Goal: Find specific page/section

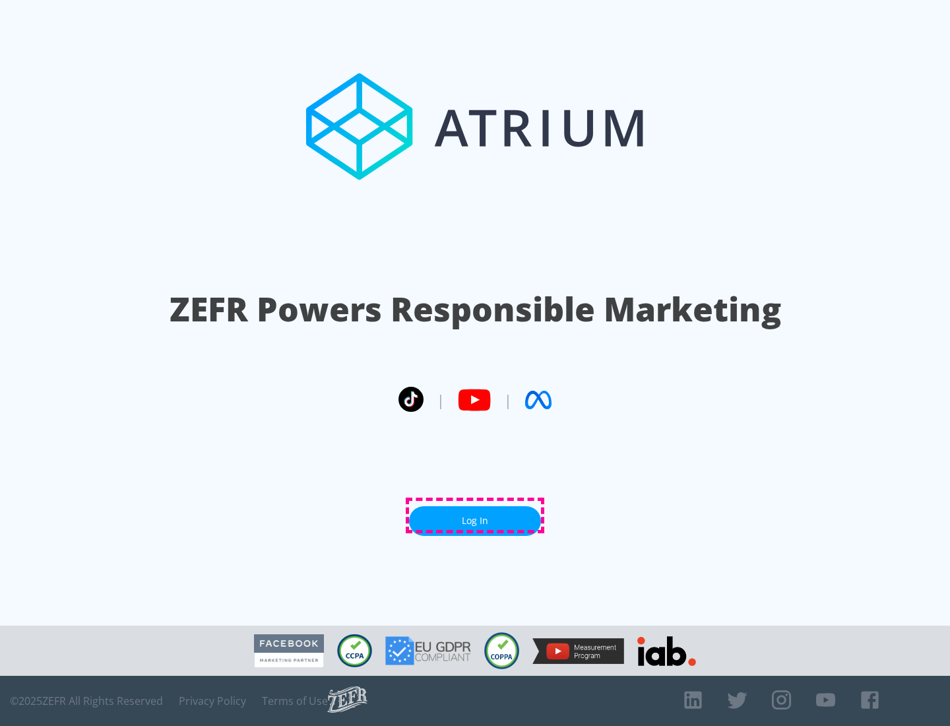
click at [475, 515] on link "Log In" at bounding box center [475, 521] width 132 height 30
